Goal: Task Accomplishment & Management: Complete application form

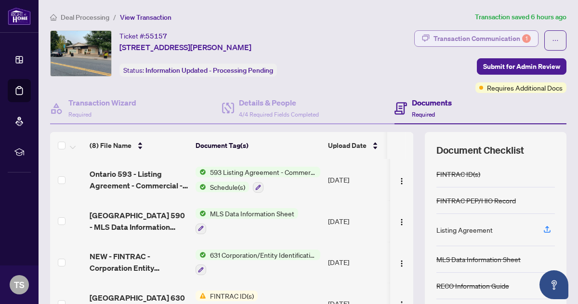
click at [456, 35] on div "Transaction Communication 1" at bounding box center [482, 38] width 97 height 15
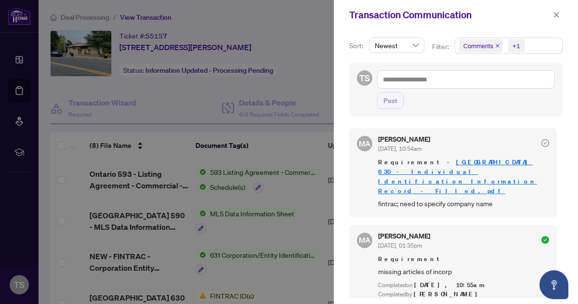
click at [442, 159] on link "[GEOGRAPHIC_DATA] 630 - Individual Identification Information Record - Filled.p…" at bounding box center [457, 176] width 159 height 37
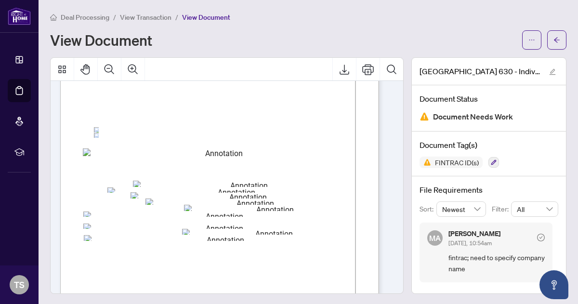
scroll to position [489, 0]
click at [530, 40] on icon "ellipsis" at bounding box center [532, 40] width 5 height 1
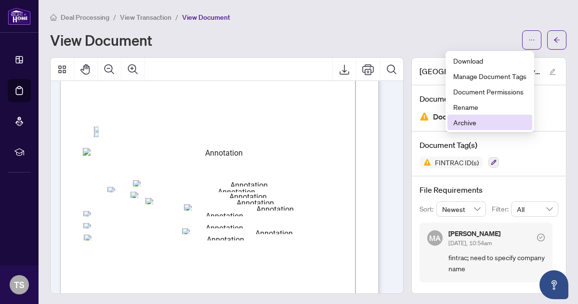
click at [466, 126] on span "Archive" at bounding box center [490, 122] width 73 height 11
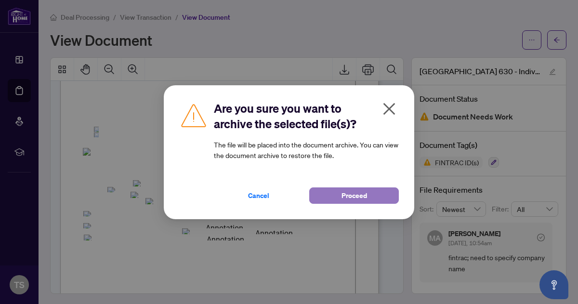
click at [354, 200] on span "Proceed" at bounding box center [355, 195] width 26 height 15
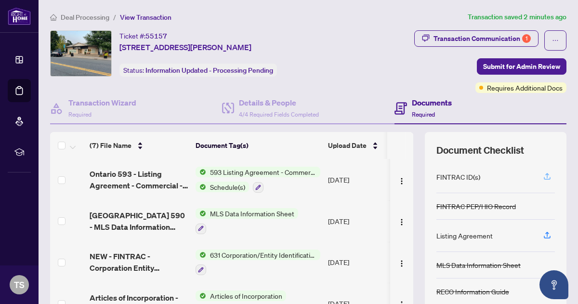
click at [546, 175] on icon "button" at bounding box center [548, 175] width 4 height 5
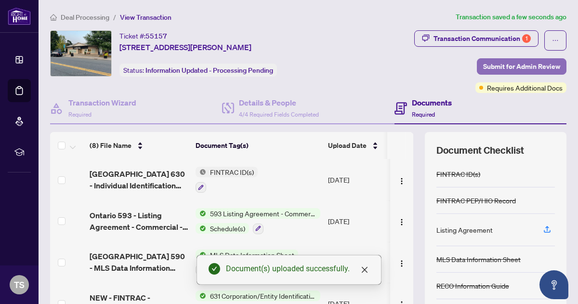
click at [508, 67] on span "Submit for Admin Review" at bounding box center [521, 66] width 77 height 15
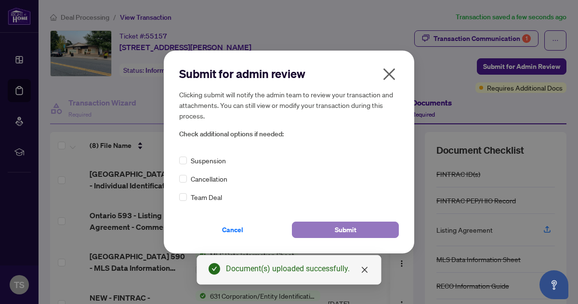
click at [348, 228] on span "Submit" at bounding box center [346, 229] width 22 height 15
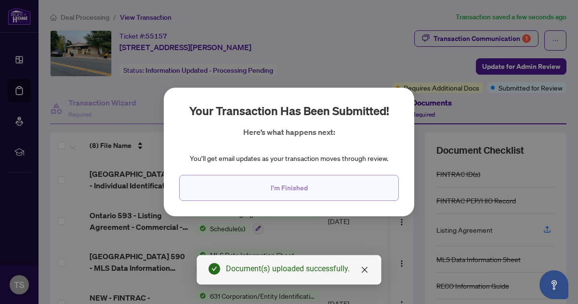
click at [289, 180] on button "I'm Finished" at bounding box center [289, 188] width 220 height 26
